Goal: Task Accomplishment & Management: Manage account settings

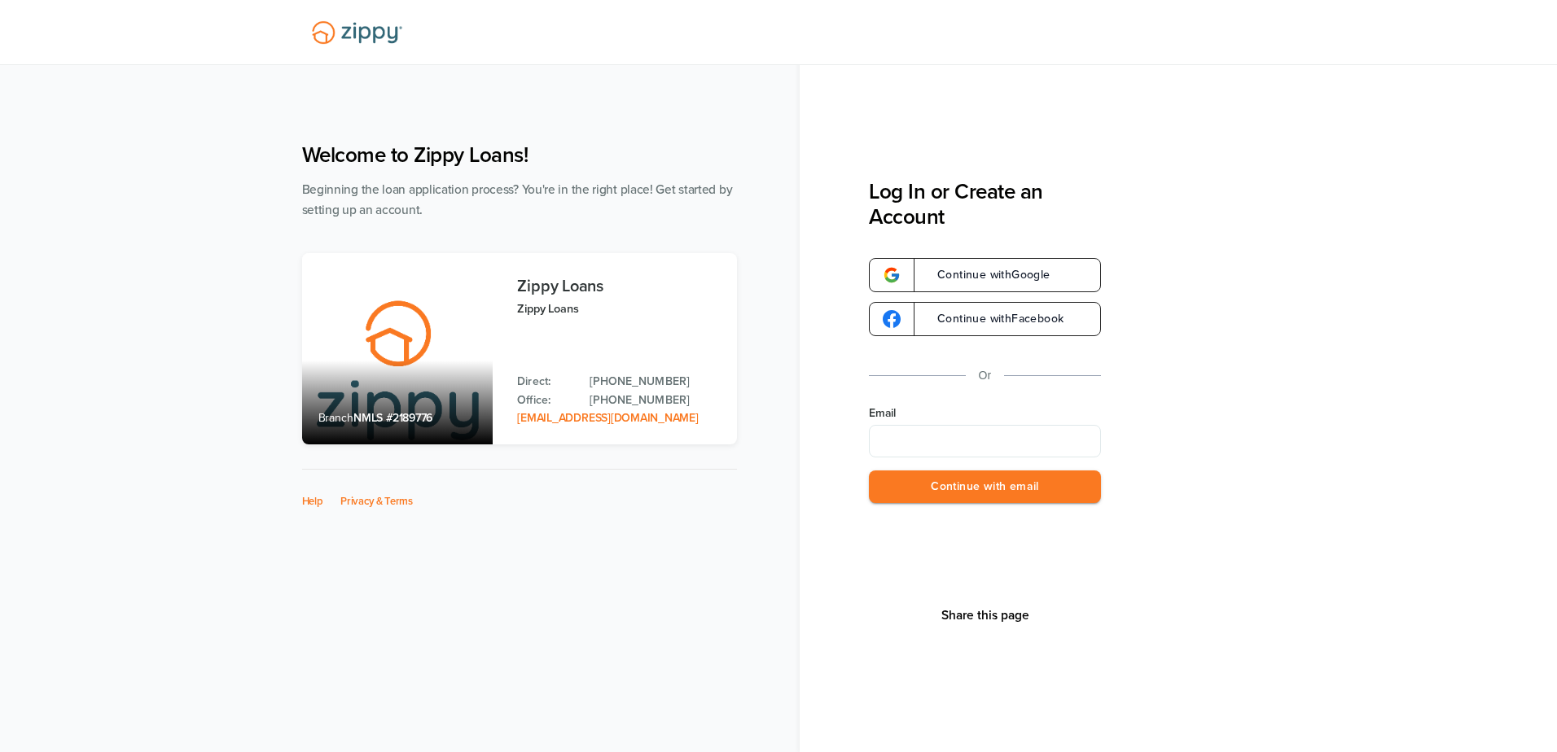
click at [962, 437] on input "Email" at bounding box center [985, 441] width 232 height 33
type input "**********"
click at [990, 493] on button "Continue with email" at bounding box center [985, 487] width 232 height 33
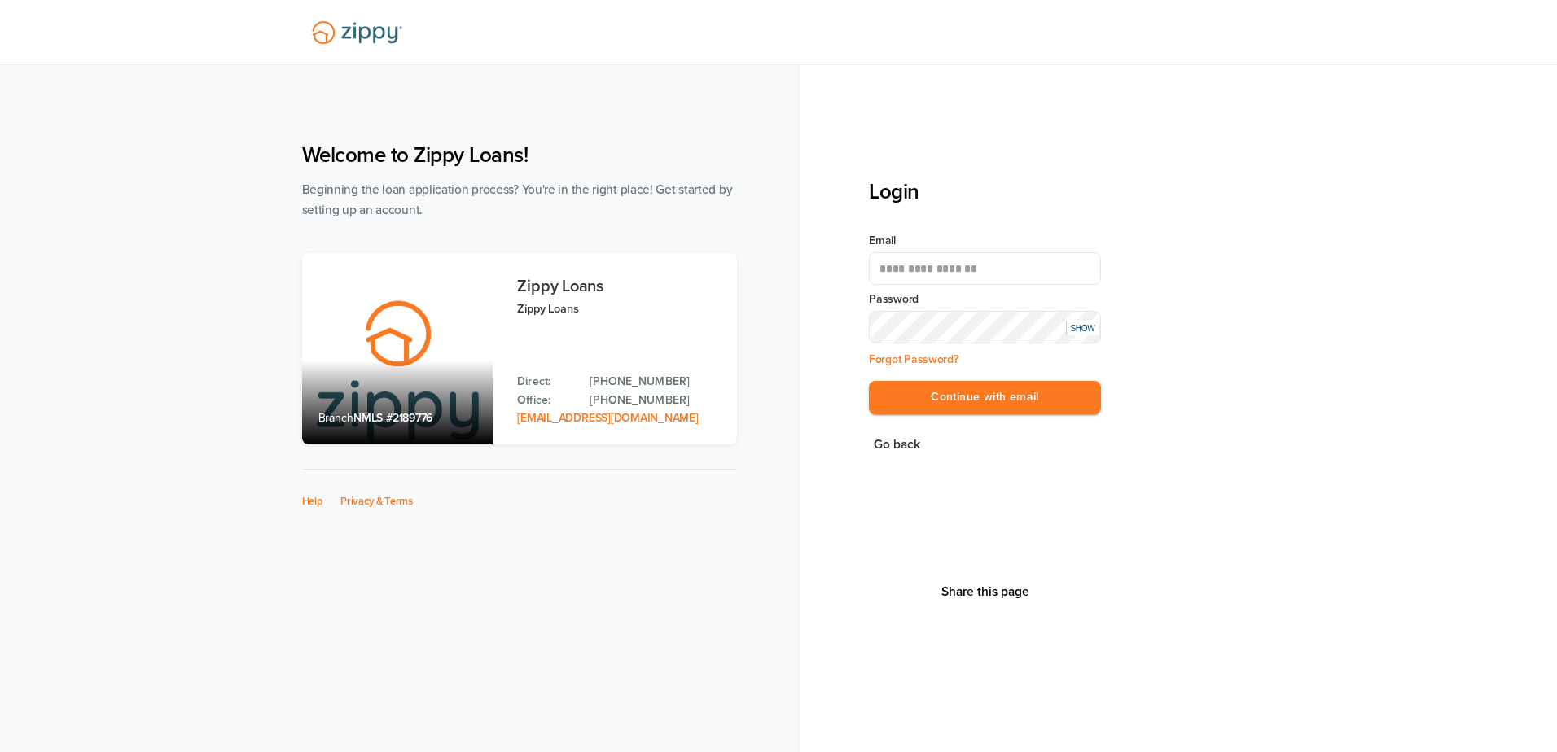
click at [1080, 331] on div "SHOW" at bounding box center [1082, 329] width 33 height 14
click at [1018, 401] on button "Continue with email" at bounding box center [985, 397] width 232 height 33
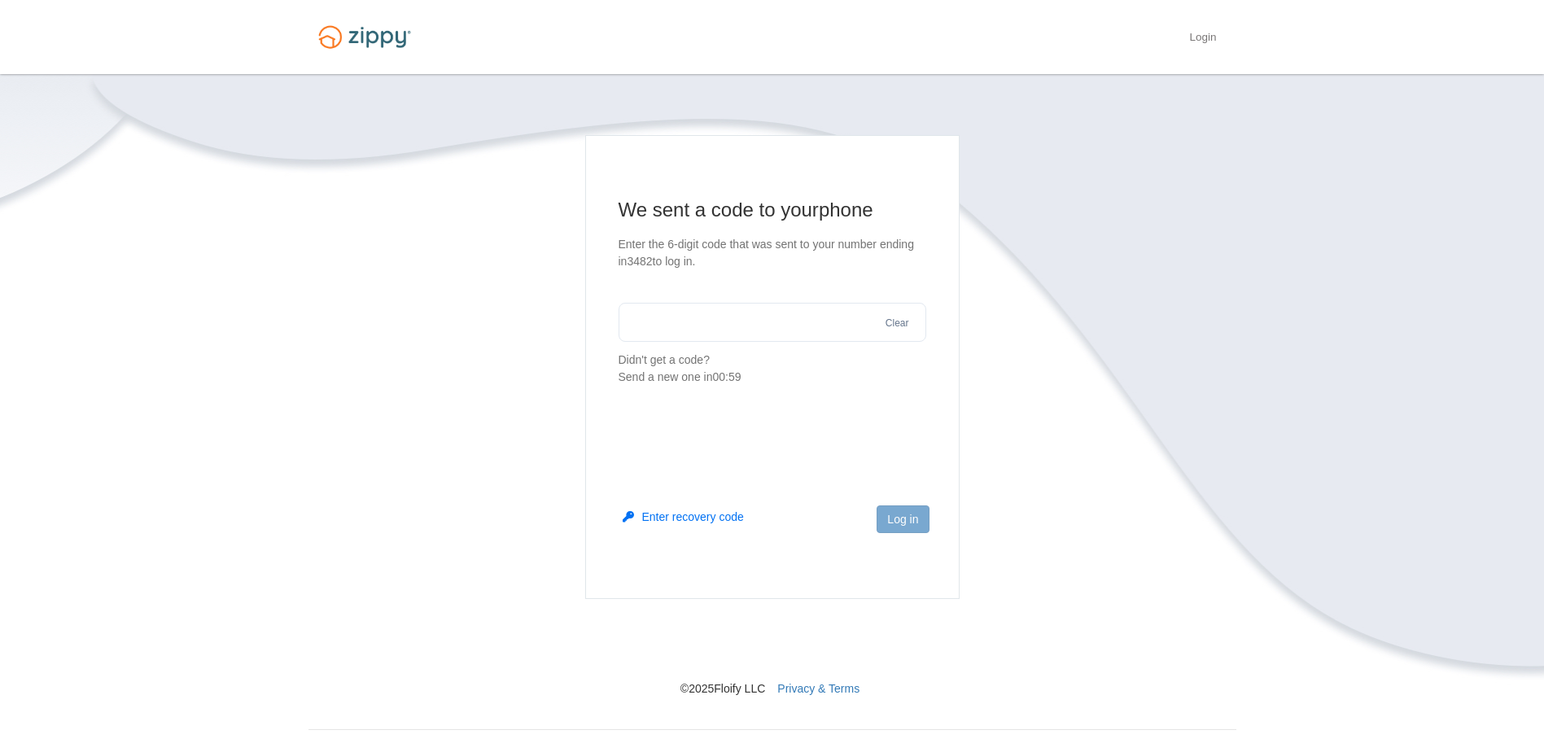
click at [789, 323] on input "text" at bounding box center [773, 322] width 308 height 39
type input "******"
click at [910, 518] on button "Log in" at bounding box center [903, 520] width 52 height 28
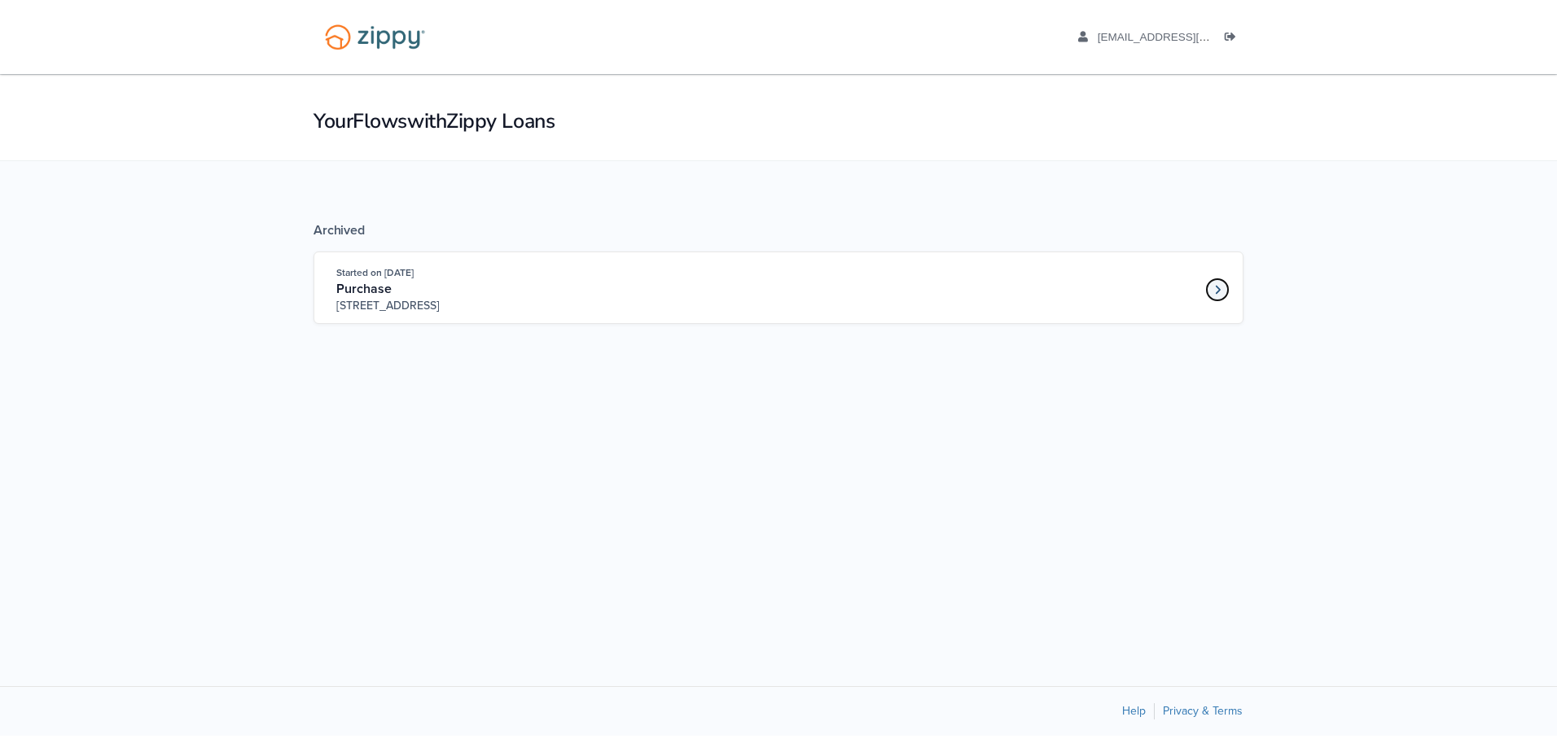
click at [1223, 280] on link "Loan number 4086013" at bounding box center [1217, 290] width 24 height 24
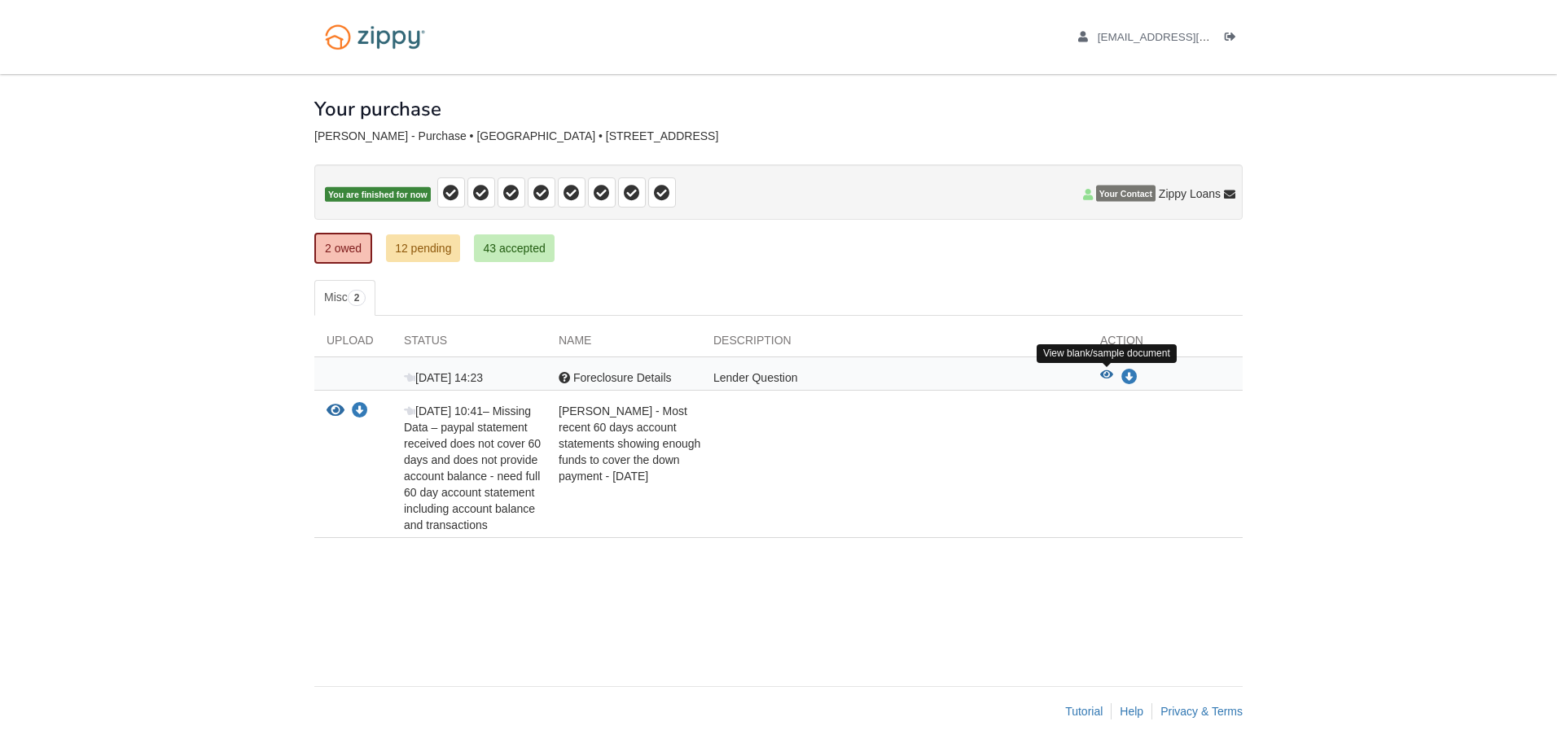
click at [1103, 372] on icon "View Foreclosure Details" at bounding box center [1106, 375] width 13 height 11
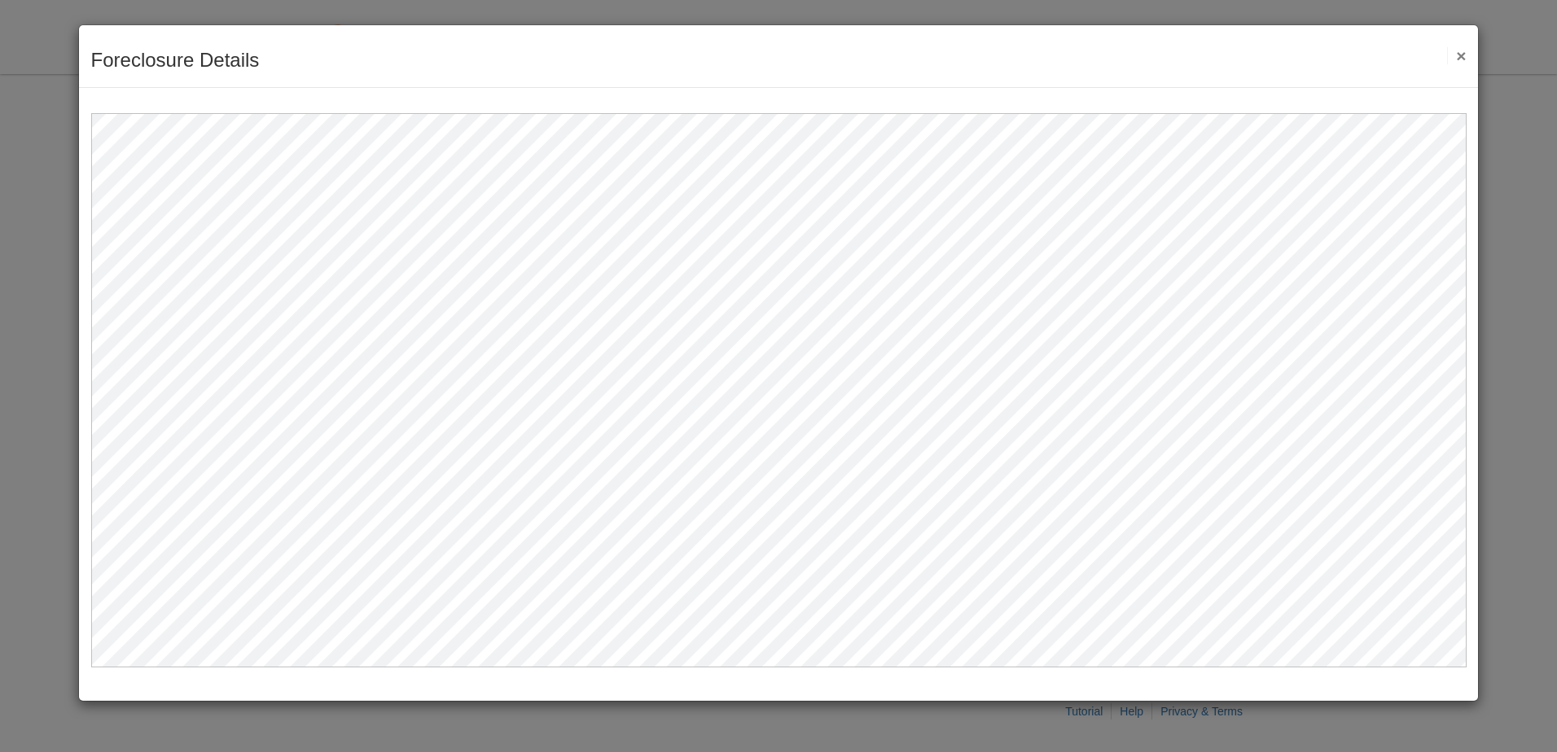
click at [1461, 53] on button "×" at bounding box center [1456, 55] width 19 height 17
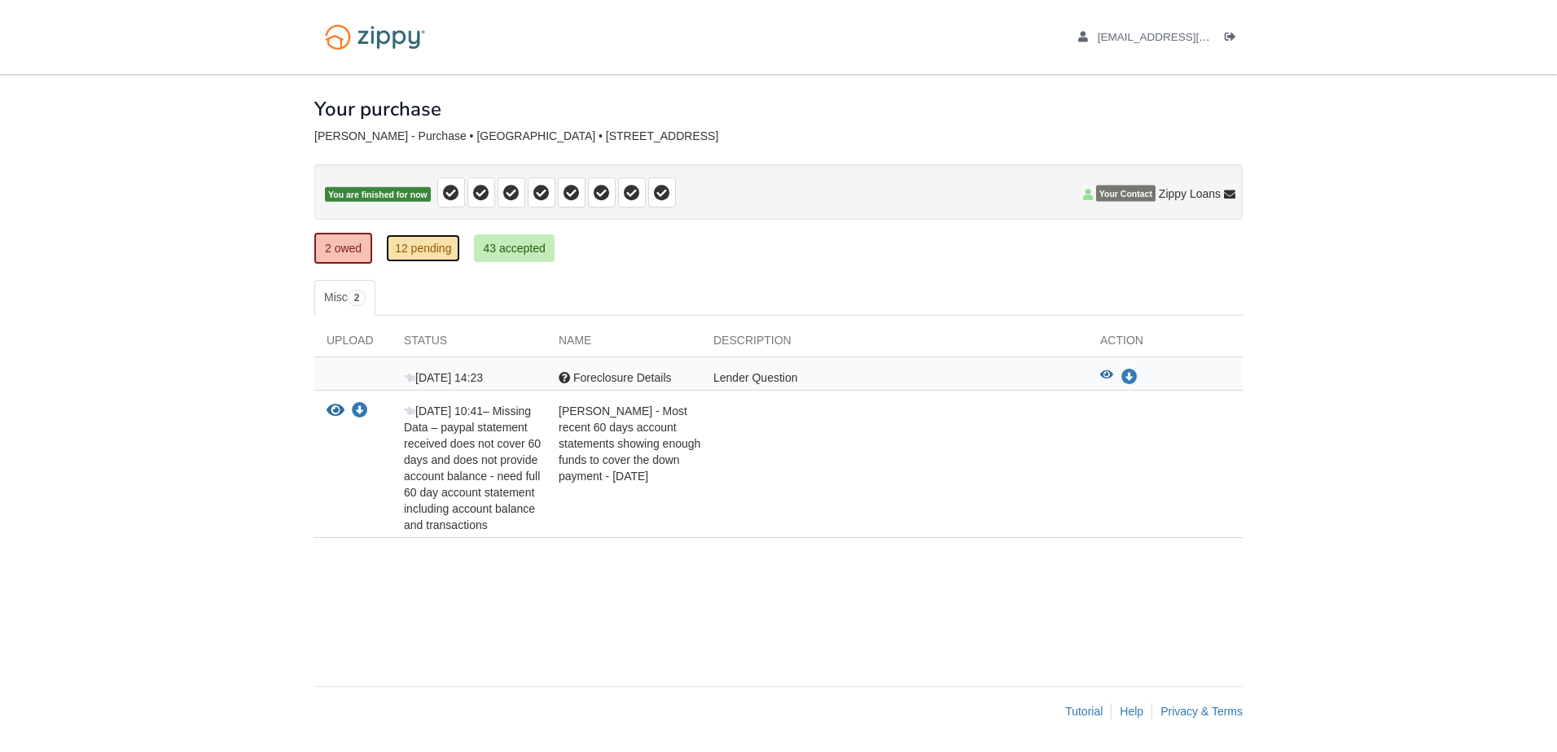
click at [436, 249] on link "12 pending" at bounding box center [423, 248] width 74 height 28
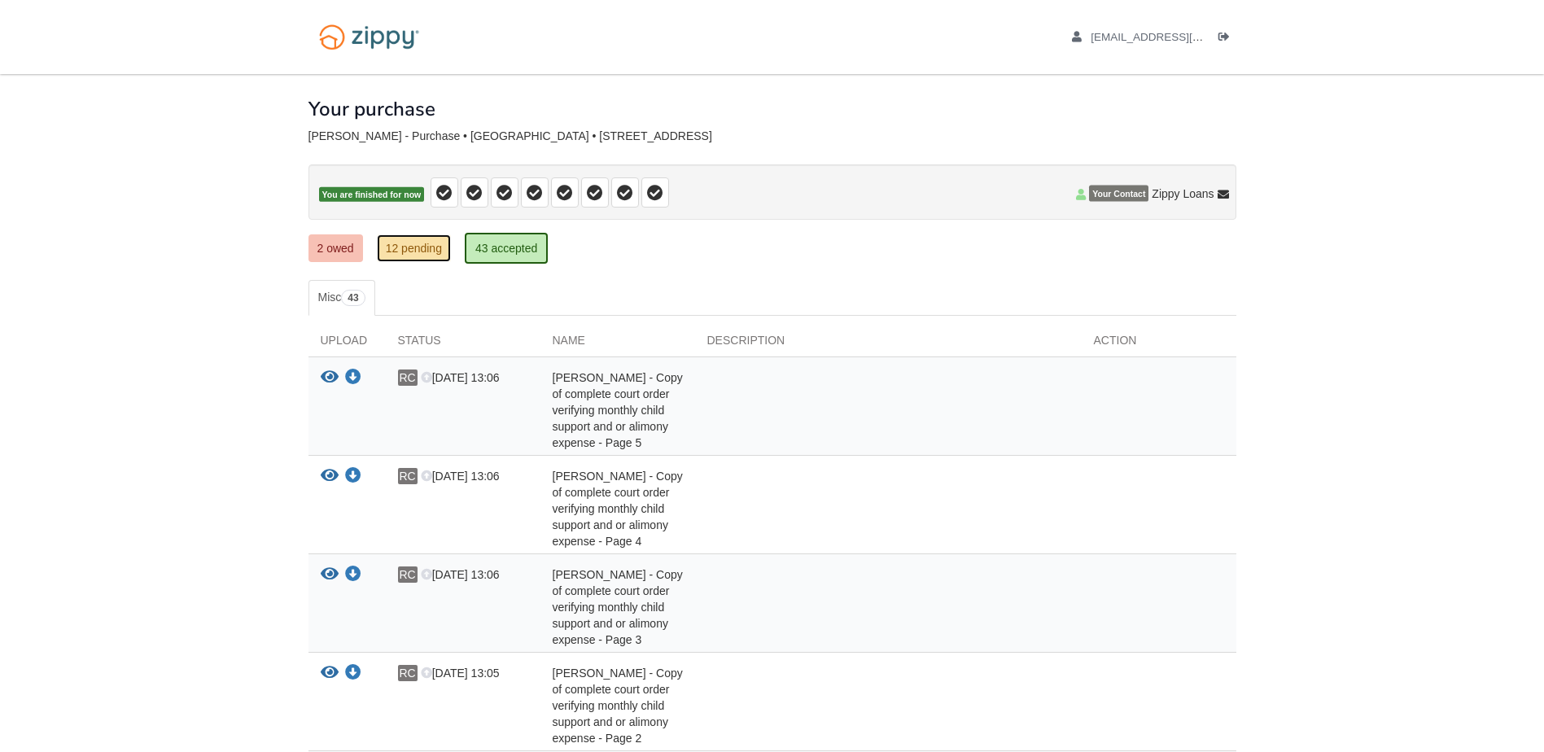
click at [428, 243] on link "12 pending" at bounding box center [414, 248] width 74 height 28
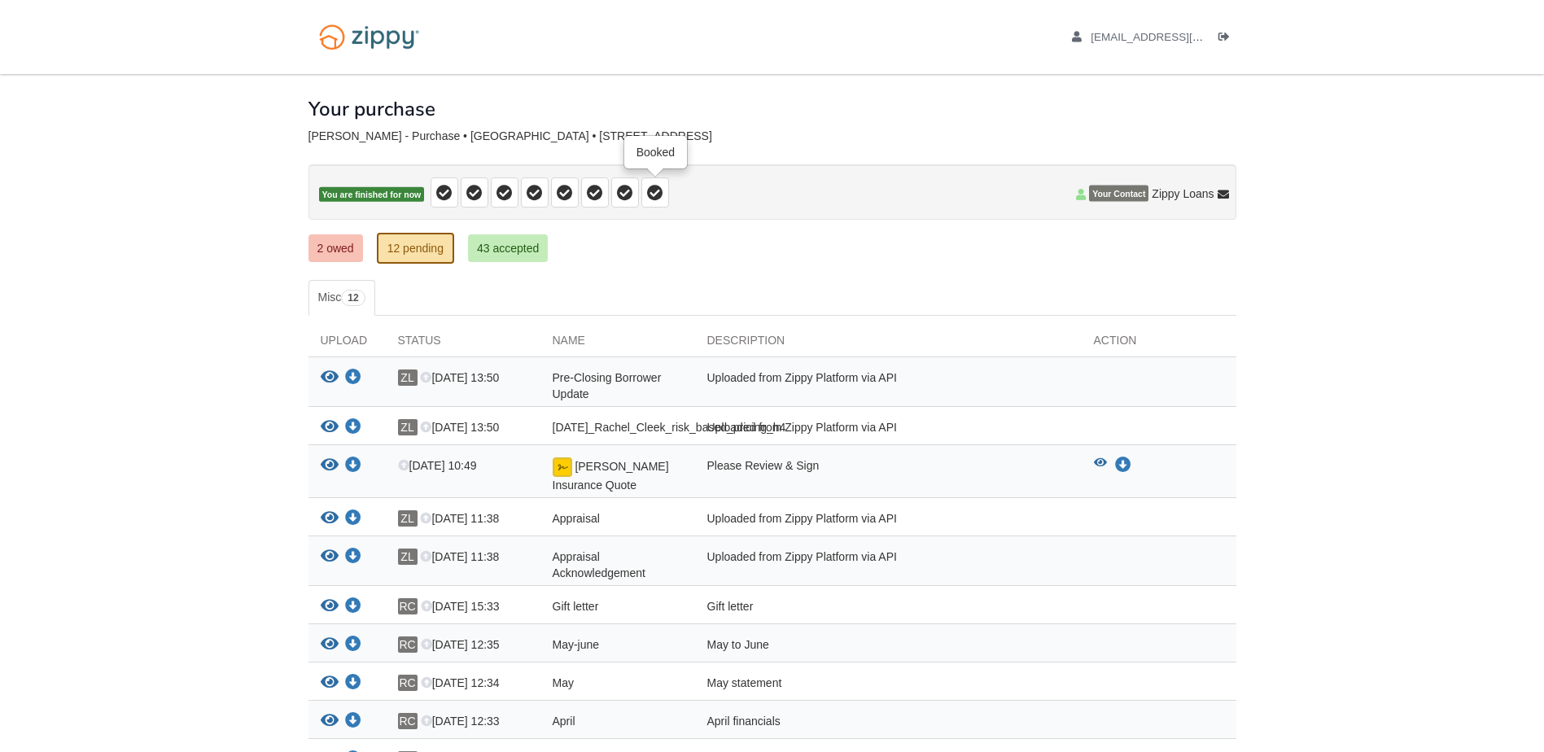
click at [652, 199] on icon at bounding box center [655, 193] width 16 height 16
click at [1180, 37] on span "[EMAIL_ADDRESS][DOMAIN_NAME]" at bounding box center [1184, 37] width 186 height 12
